Goal: Navigation & Orientation: Understand site structure

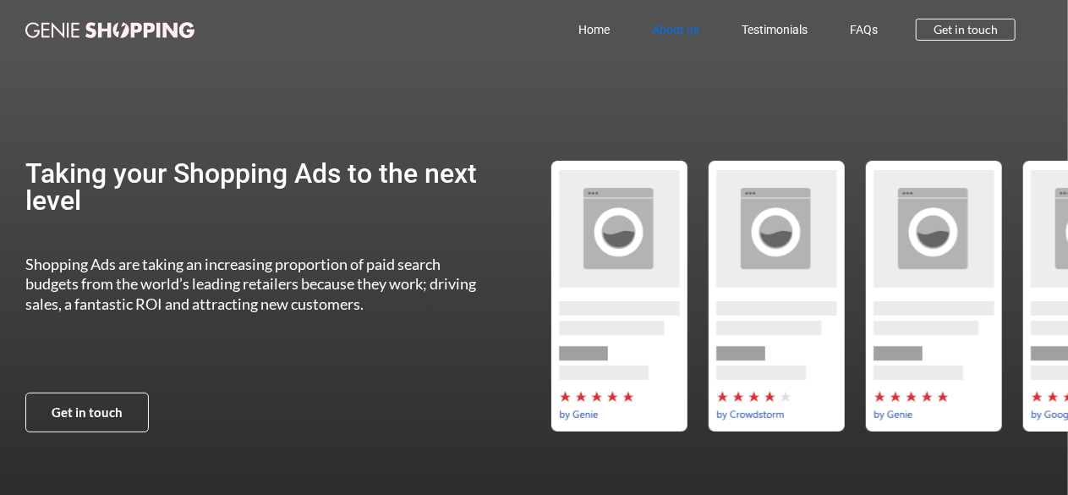
click at [524, 31] on link "About us" at bounding box center [676, 29] width 90 height 39
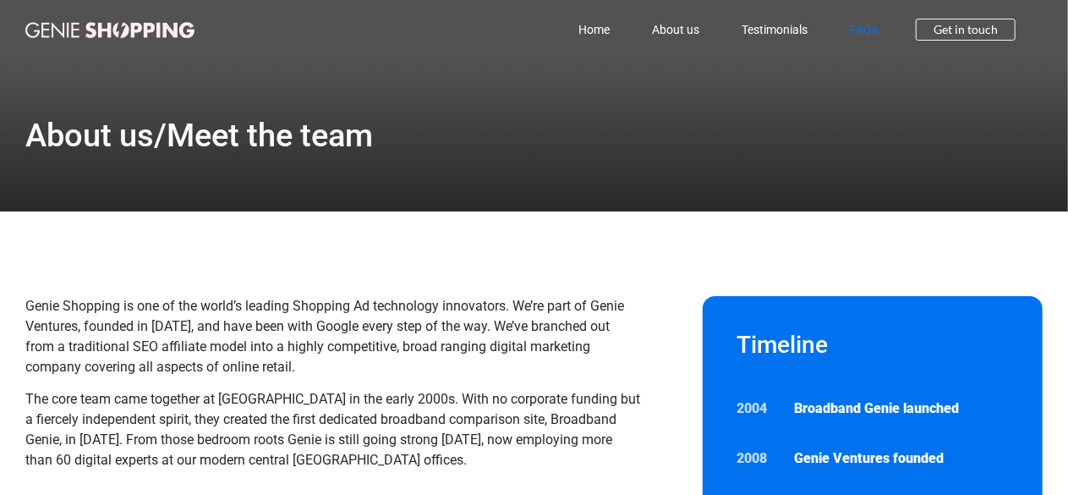
click at [867, 32] on link "FAQs" at bounding box center [863, 29] width 70 height 39
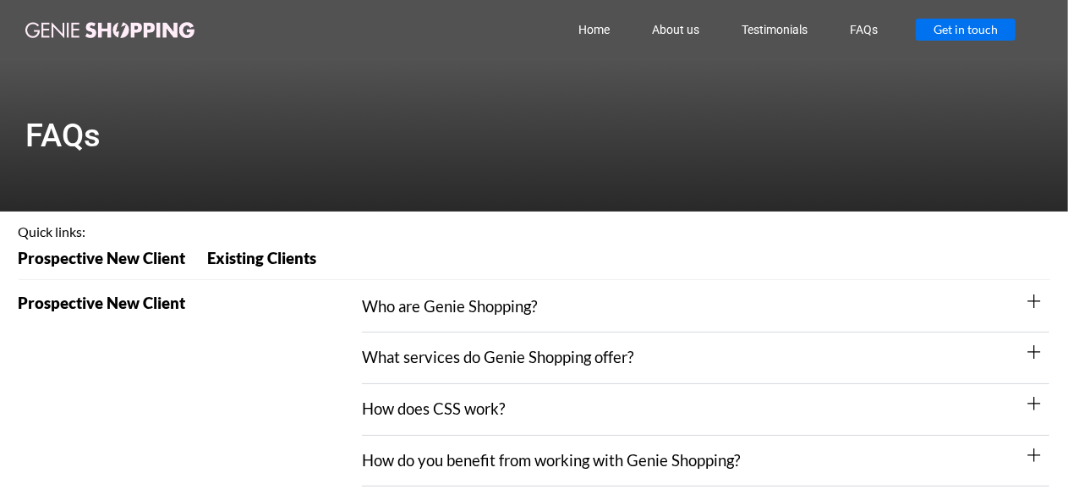
click at [949, 33] on span "Get in touch" at bounding box center [965, 30] width 64 height 12
click at [602, 34] on link "Home" at bounding box center [594, 29] width 74 height 39
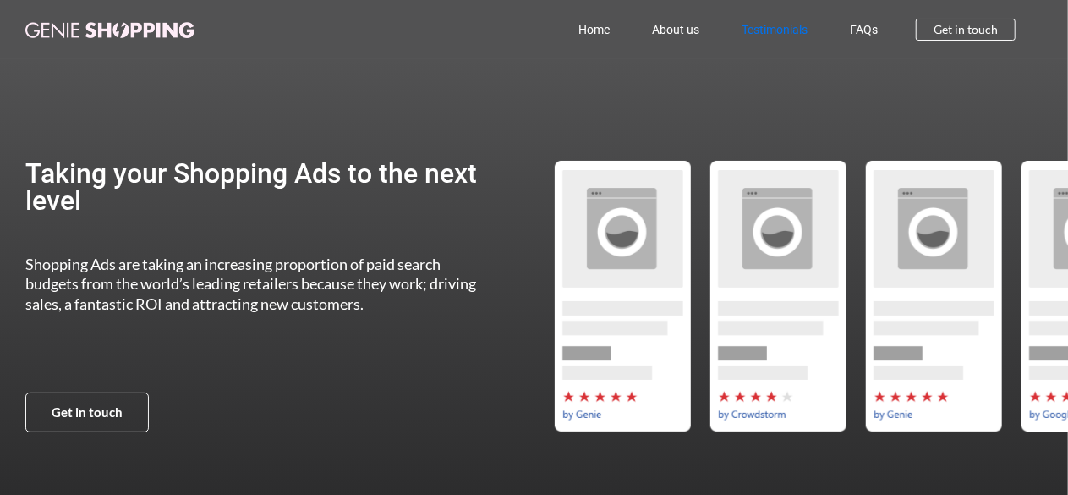
click at [786, 41] on link "Testimonials" at bounding box center [774, 29] width 108 height 39
